Goal: Task Accomplishment & Management: Manage account settings

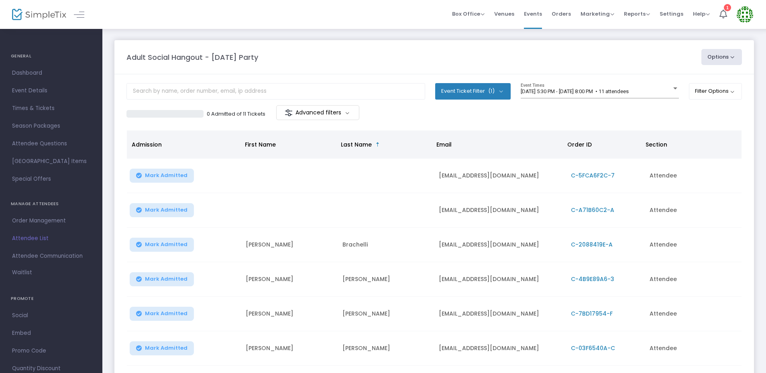
click at [592, 208] on span "C-A71B60C2-A" at bounding box center [592, 210] width 43 height 8
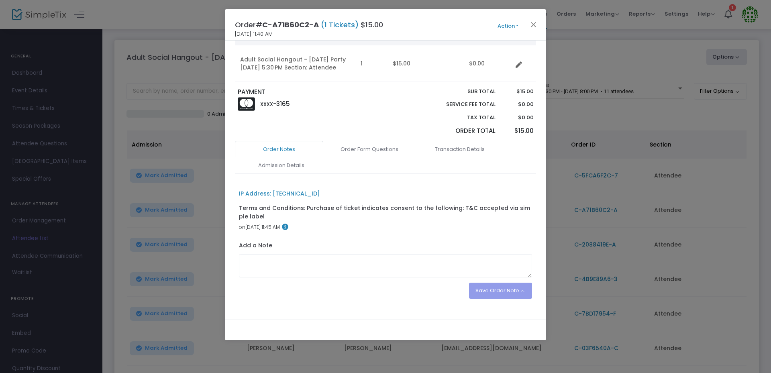
scroll to position [104, 0]
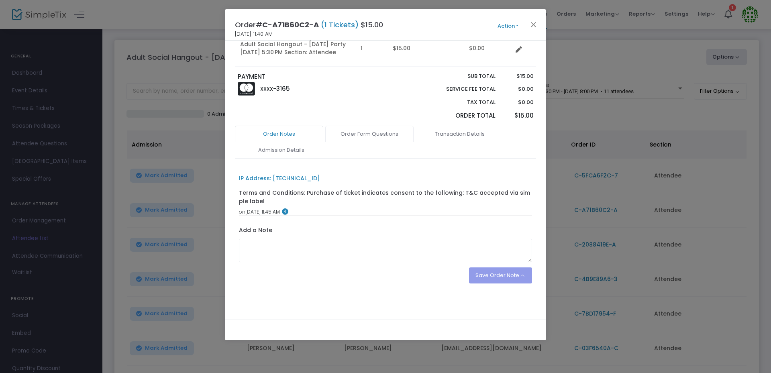
click at [387, 139] on link "Order Form Questions" at bounding box center [369, 134] width 88 height 17
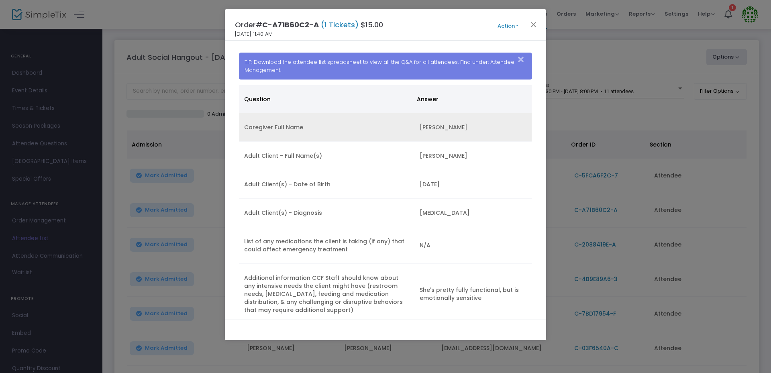
scroll to position [277, 0]
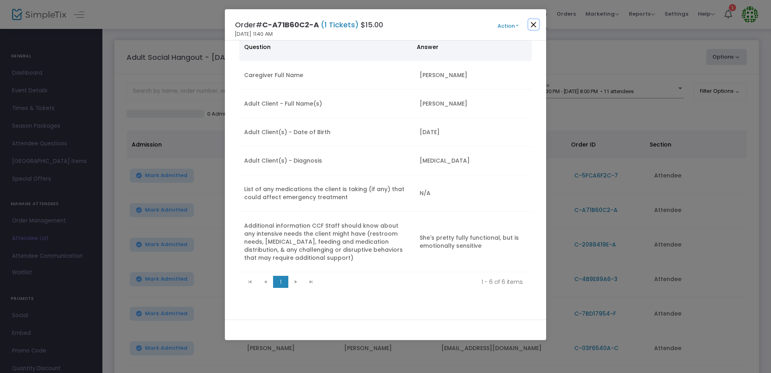
click at [535, 24] on button "Close" at bounding box center [533, 24] width 10 height 10
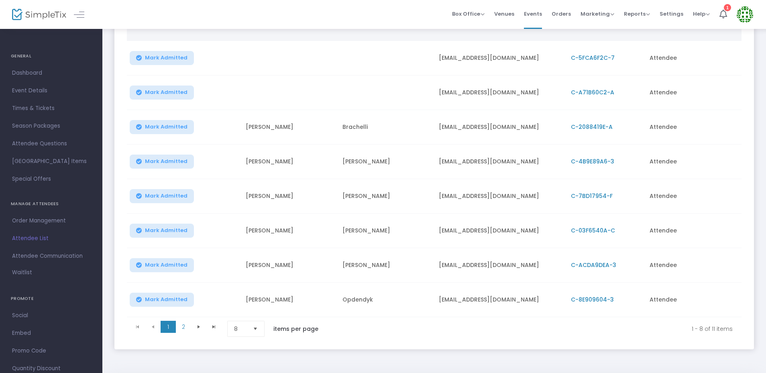
scroll to position [149, 0]
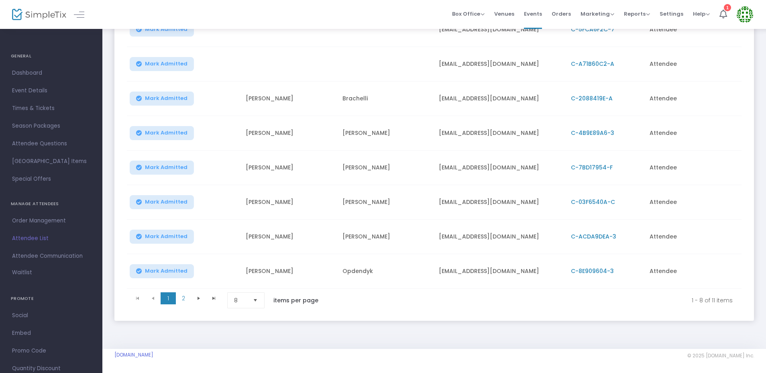
click at [294, 328] on div "Adult Social Hangout - [DATE] Party Options Export List Print Name Tags Export …" at bounding box center [434, 115] width 664 height 467
click at [600, 267] on span "C-8E909604-3" at bounding box center [592, 271] width 43 height 8
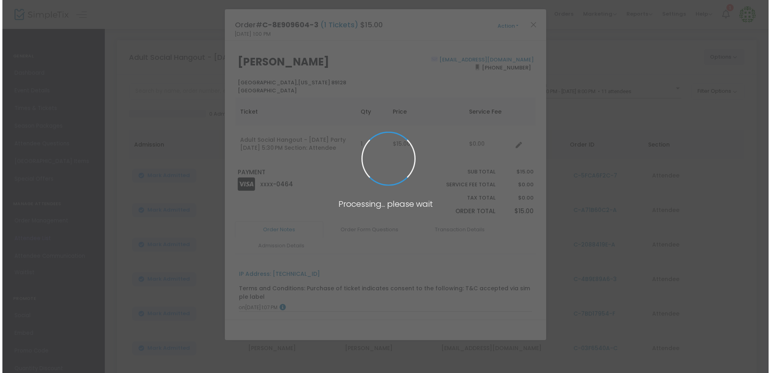
scroll to position [0, 0]
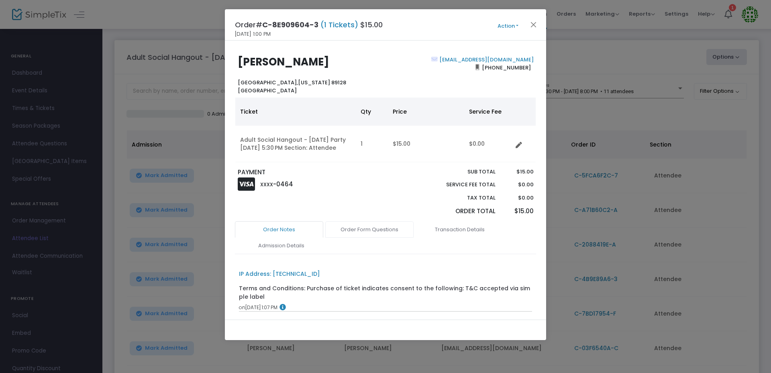
click at [393, 238] on link "Order Form Questions" at bounding box center [369, 229] width 88 height 17
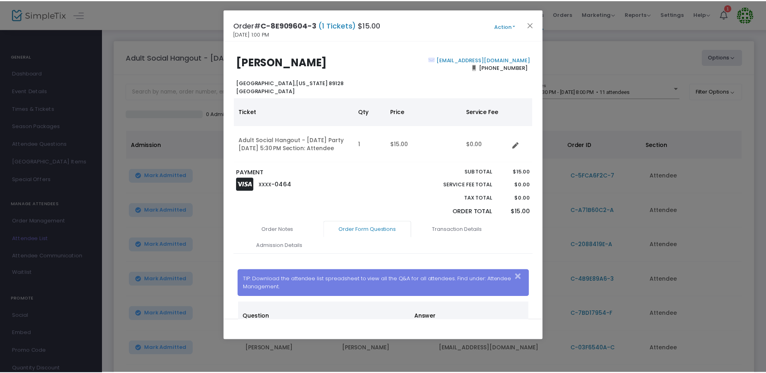
scroll to position [134, 0]
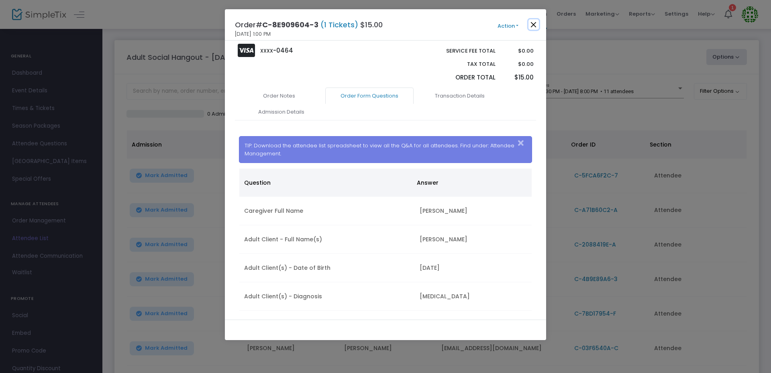
click at [535, 25] on button "Close" at bounding box center [533, 24] width 10 height 10
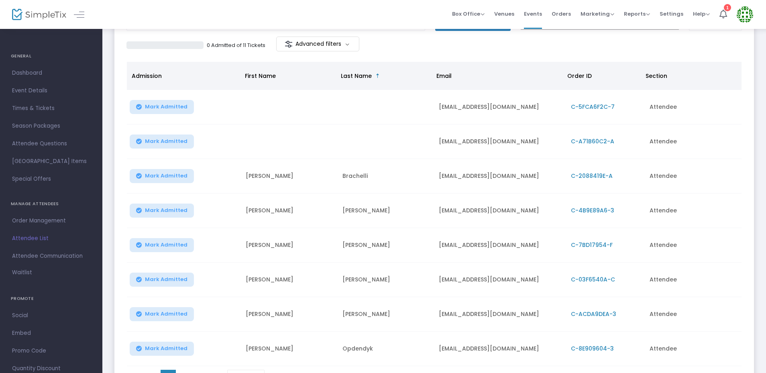
scroll to position [149, 0]
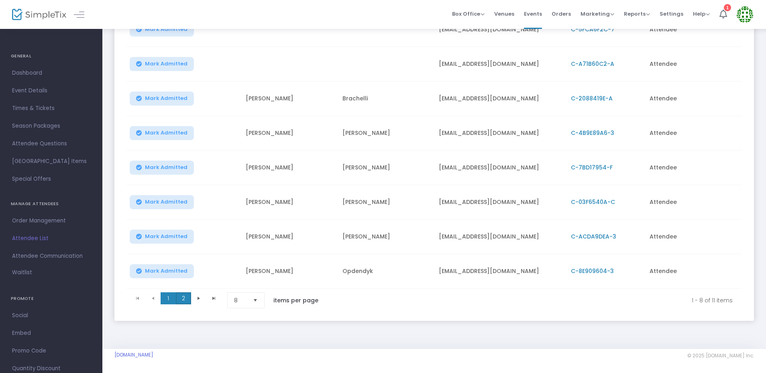
click at [185, 294] on span "2" at bounding box center [183, 298] width 15 height 12
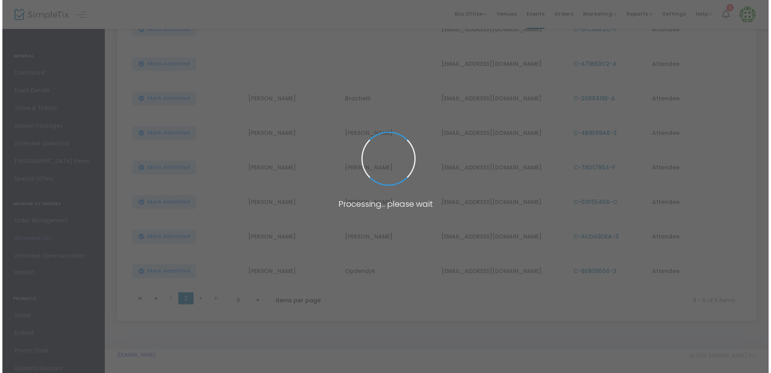
scroll to position [0, 0]
